Goal: Task Accomplishment & Management: Manage account settings

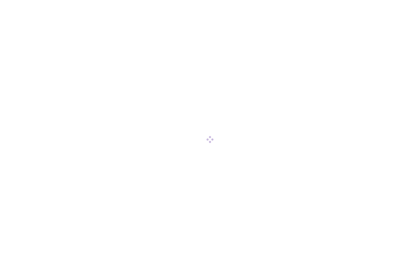
scroll to position [0, 0]
click at [14, 56] on body at bounding box center [210, 139] width 420 height 279
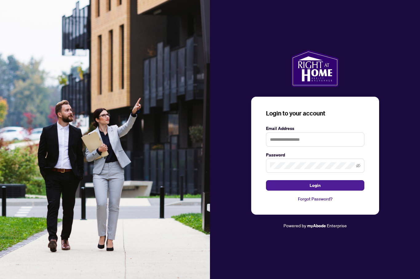
click at [13, 38] on img at bounding box center [105, 139] width 210 height 279
click at [287, 146] on input "text" at bounding box center [315, 139] width 98 height 14
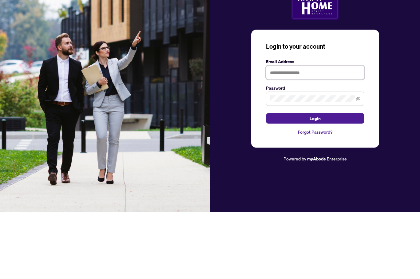
type input "**********"
click at [315, 180] on button "Login" at bounding box center [315, 185] width 98 height 10
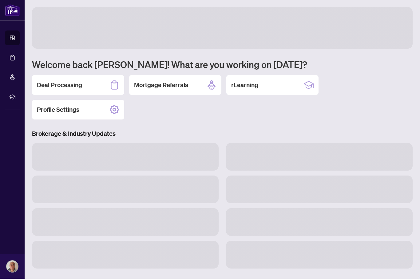
scroll to position [0, 0]
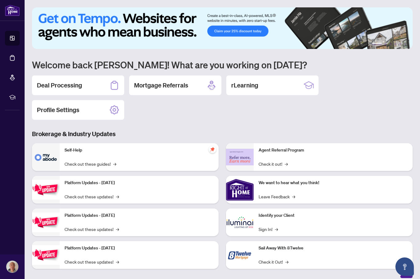
click at [80, 85] on h2 "Deal Processing" at bounding box center [59, 85] width 45 height 9
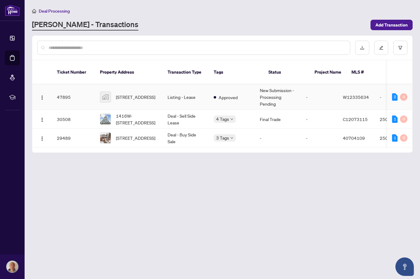
click at [131, 94] on span "[STREET_ADDRESS]" at bounding box center [135, 97] width 39 height 7
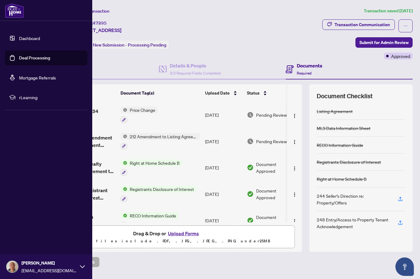
click at [29, 37] on link "Dashboard" at bounding box center [29, 38] width 21 height 6
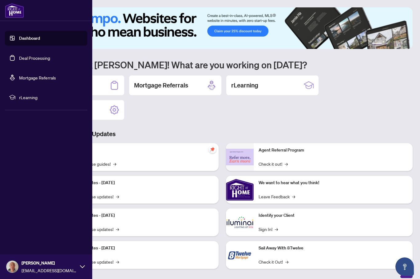
click at [100, 87] on div "Deal Processing" at bounding box center [78, 85] width 92 height 20
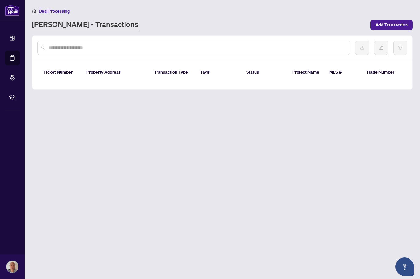
click at [100, 87] on main "Deal Processing [PERSON_NAME] - Transactions Add Transaction Ticket Number Prop…" at bounding box center [223, 139] width 396 height 279
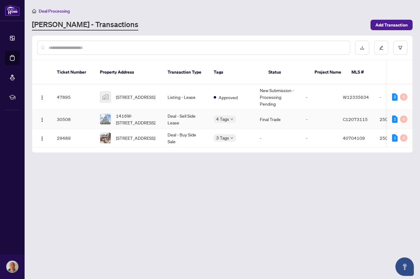
click at [141, 112] on span "1416W-[STREET_ADDRESS]" at bounding box center [137, 119] width 42 height 14
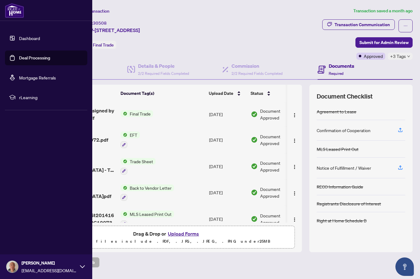
click at [49, 57] on link "Deal Processing" at bounding box center [34, 58] width 31 height 6
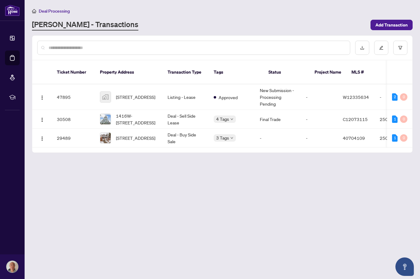
click at [160, 188] on main "Deal Processing [PERSON_NAME] - Transactions Add Transaction Ticket Number Prop…" at bounding box center [223, 139] width 396 height 279
click at [130, 134] on span "[STREET_ADDRESS]" at bounding box center [135, 137] width 39 height 7
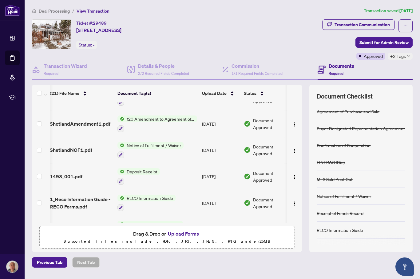
scroll to position [358, 0]
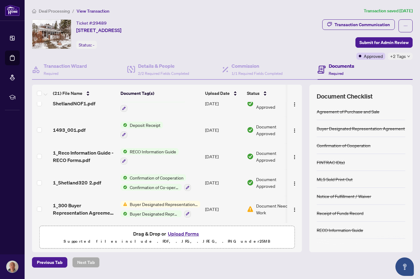
click at [158, 175] on span "Confirmation of Cooperation" at bounding box center [156, 177] width 59 height 7
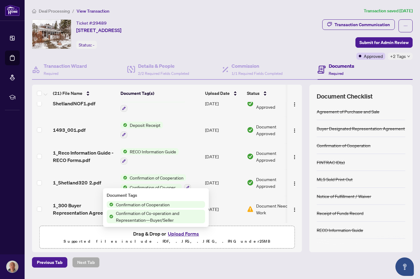
click at [88, 182] on span "1_Shetland320 2.pdf" at bounding box center [77, 182] width 48 height 7
